Goal: Find specific page/section: Find specific page/section

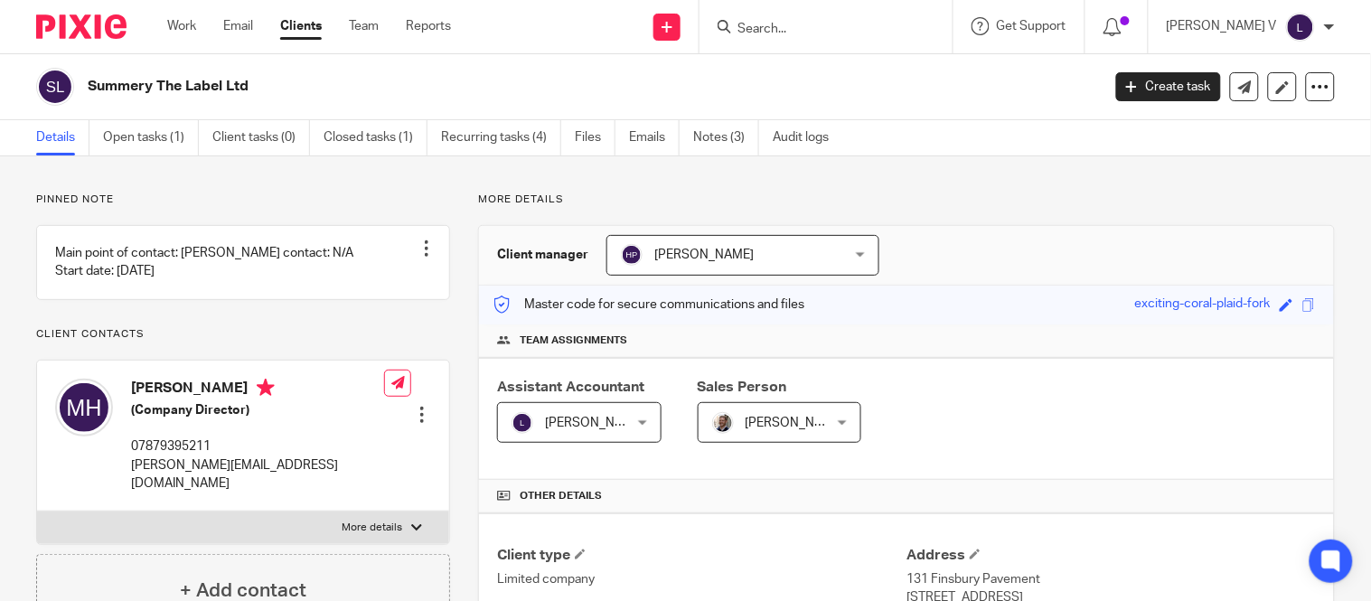
scroll to position [547, 0]
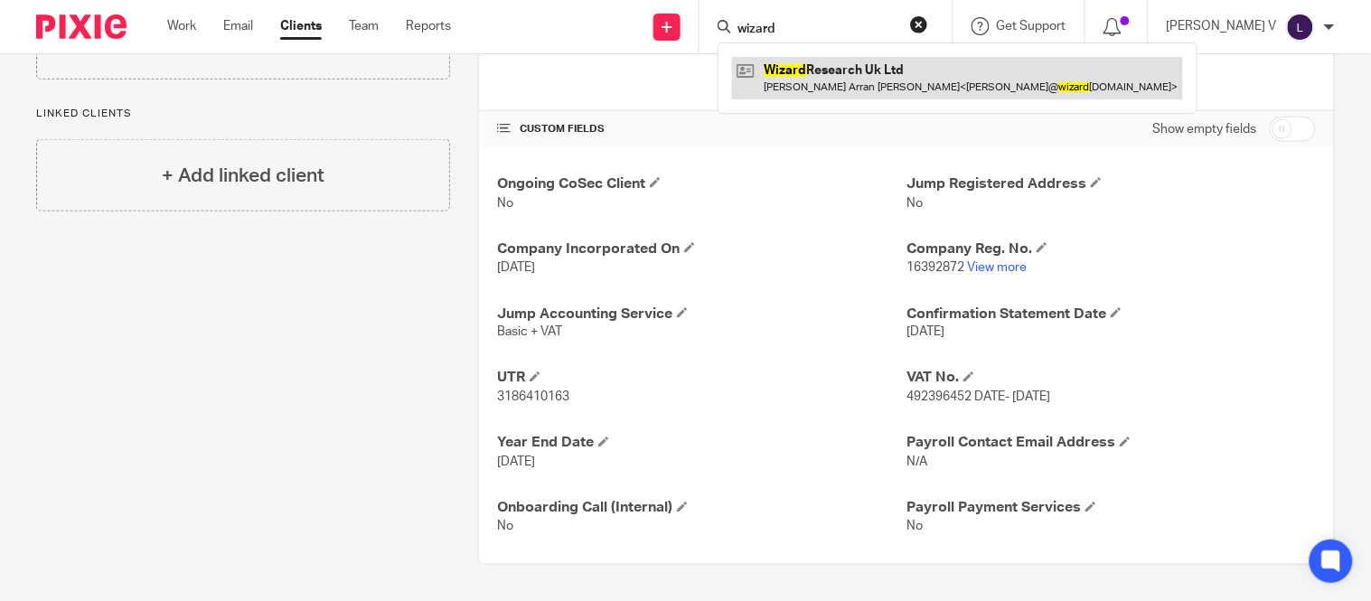
type input "wizard"
click at [863, 75] on link at bounding box center [957, 78] width 451 height 42
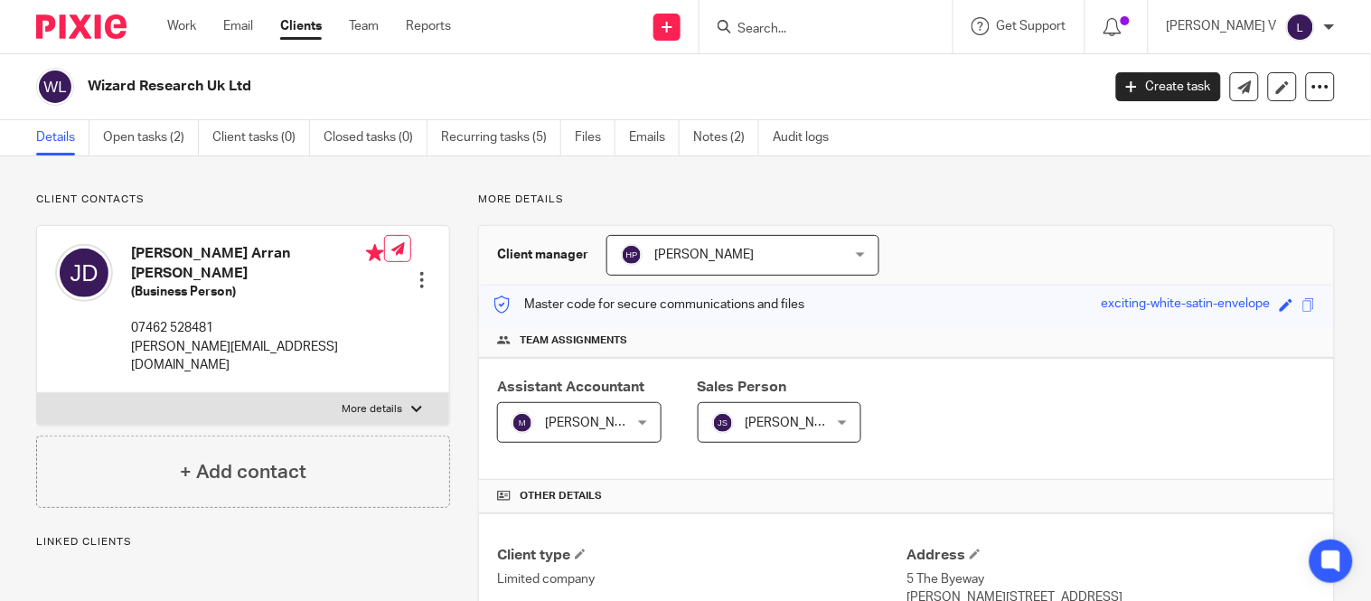
click at [805, 32] on input "Search" at bounding box center [817, 30] width 163 height 16
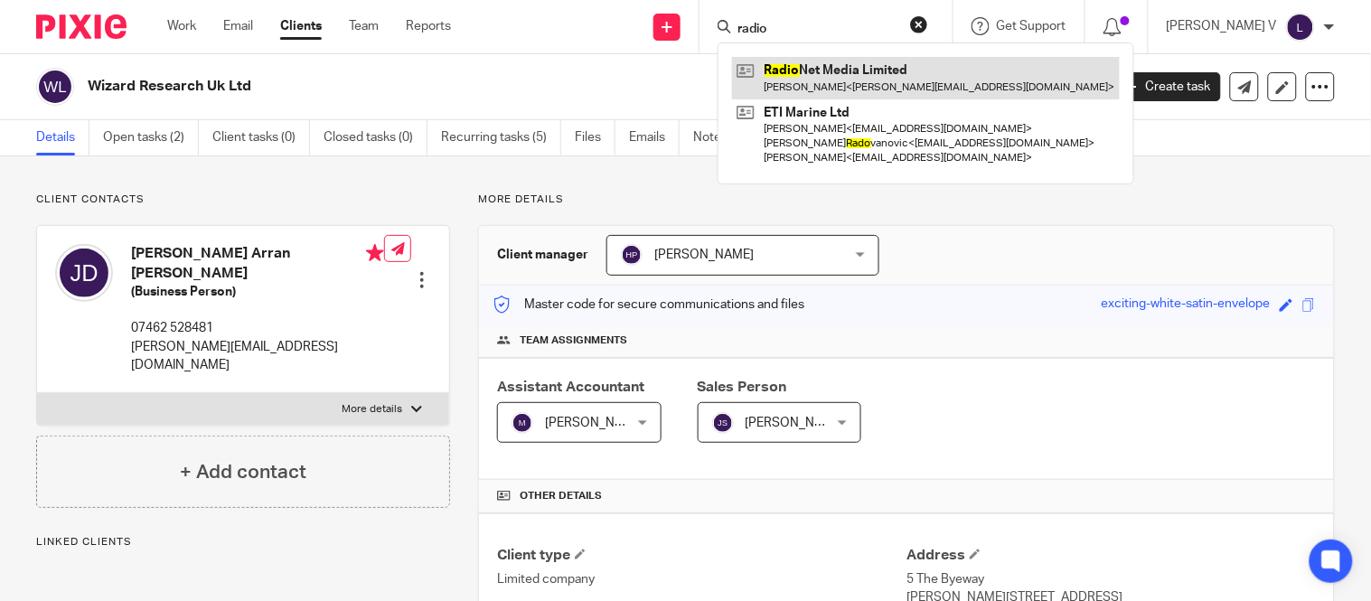
type input "radio"
click at [887, 82] on link at bounding box center [926, 78] width 388 height 42
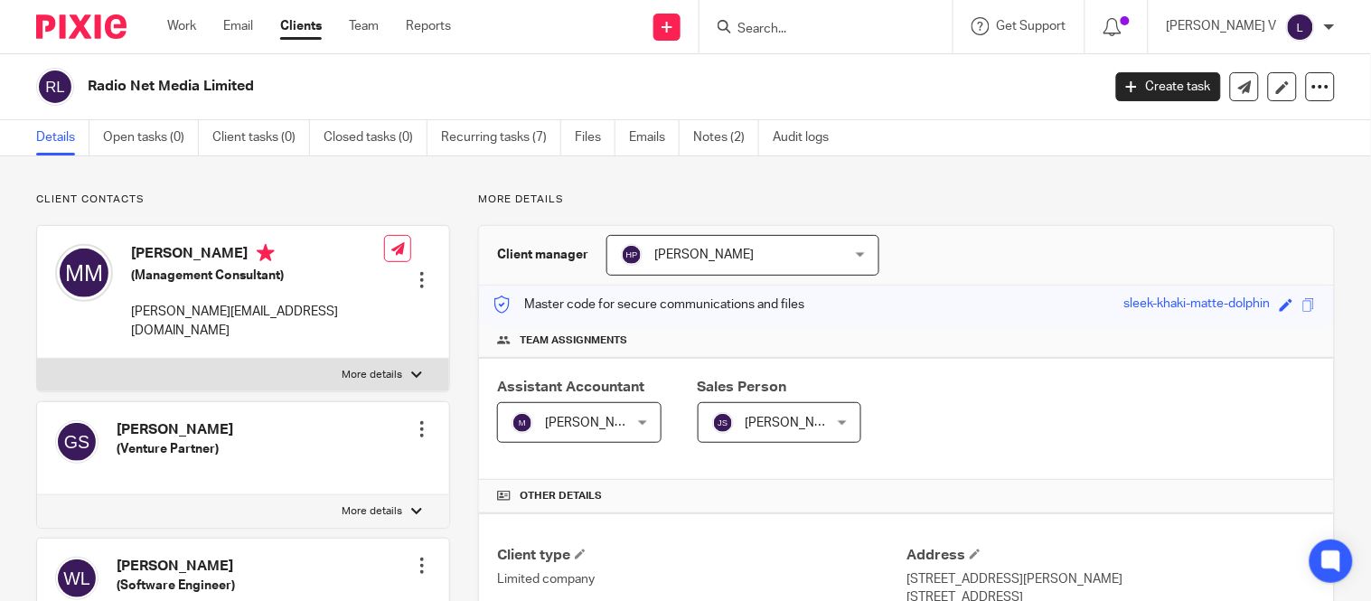
click at [789, 36] on input "Search" at bounding box center [817, 30] width 163 height 16
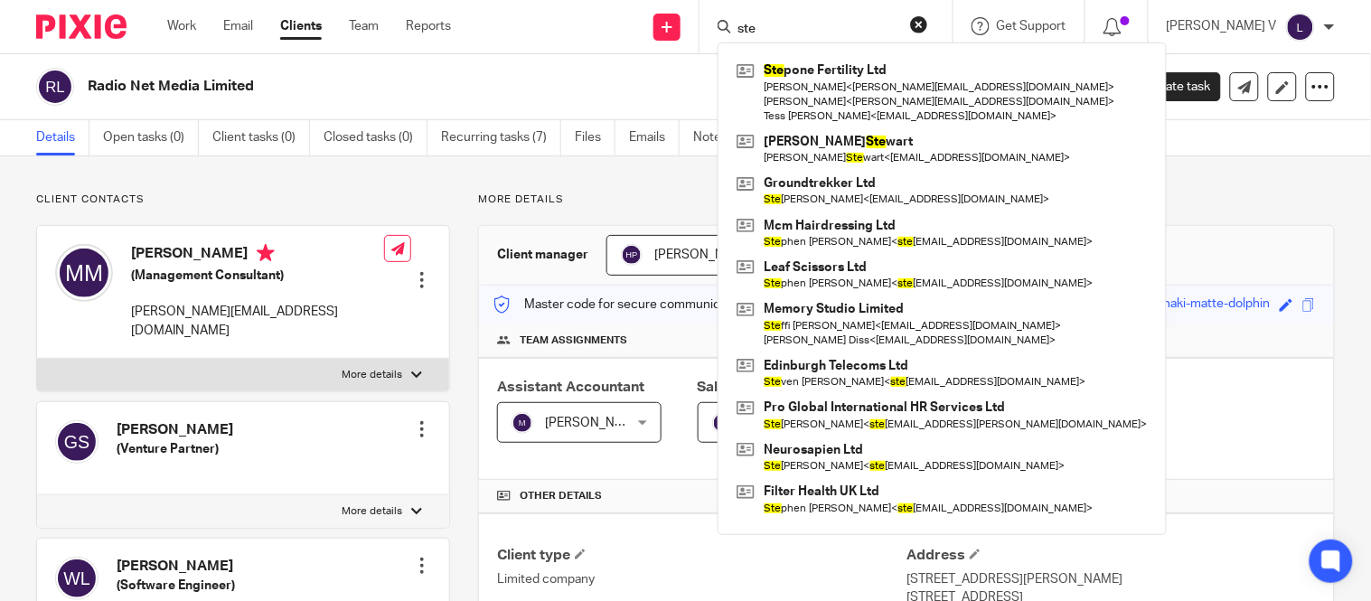
type input "ste"
drag, startPoint x: 837, startPoint y: 34, endPoint x: 735, endPoint y: 41, distance: 102.3
click at [735, 41] on div "Send new email Create task Add client ste Ste pone Fertility Ltd [PERSON_NAME] …" at bounding box center [924, 26] width 893 height 53
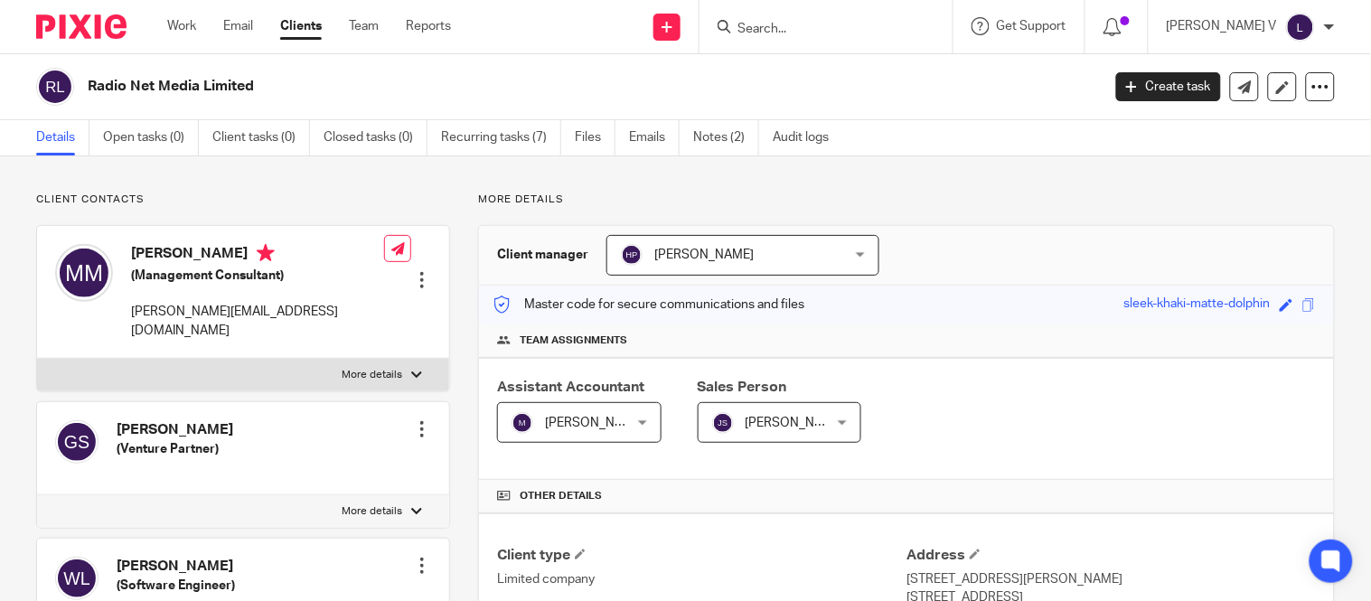
click at [789, 33] on input "Search" at bounding box center [817, 30] width 163 height 16
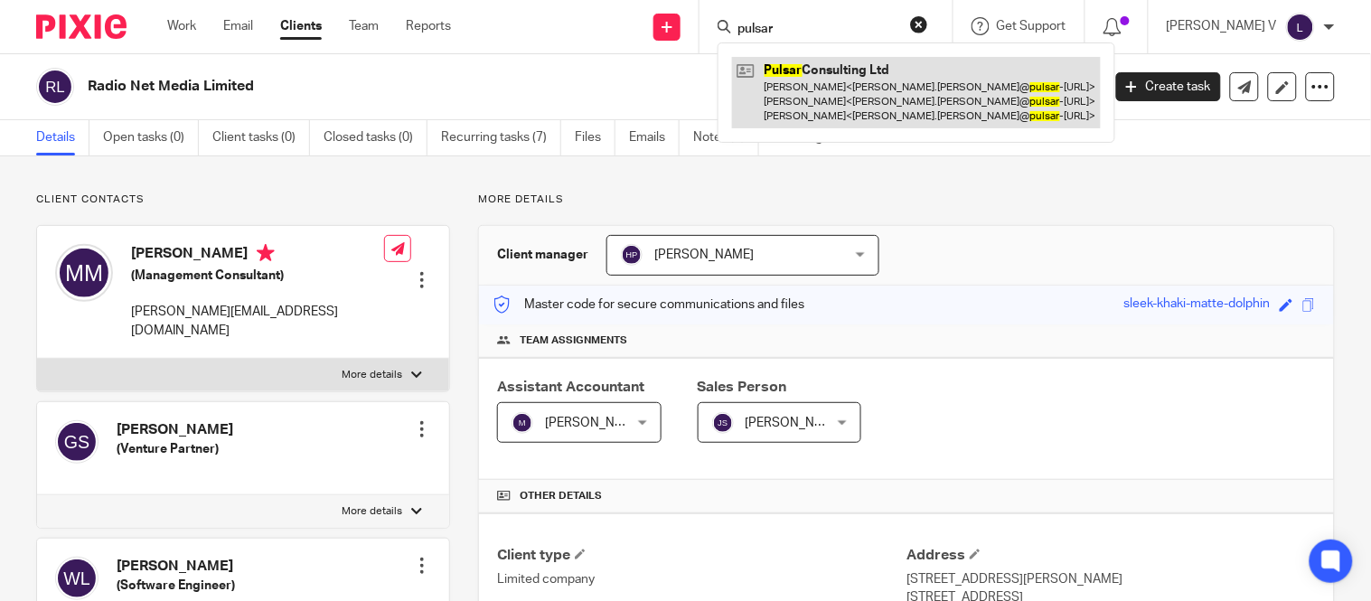
type input "pulsar"
click at [833, 64] on link at bounding box center [916, 92] width 369 height 71
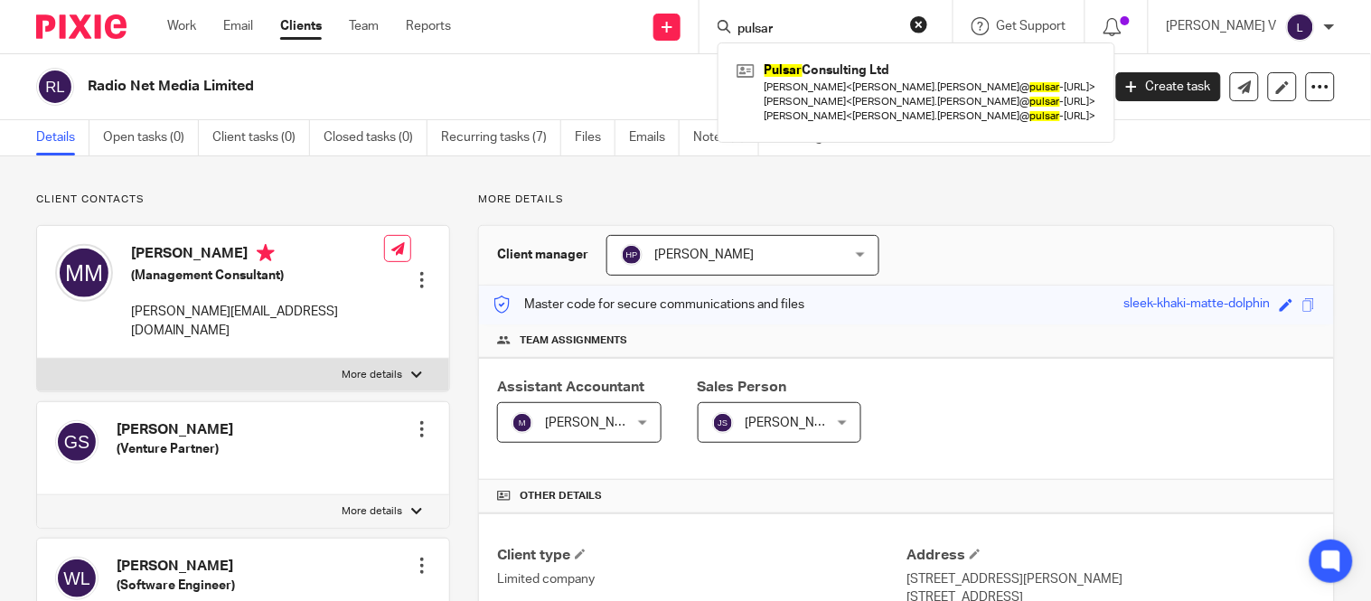
scroll to position [13, 0]
